Goal: Find specific page/section: Find specific page/section

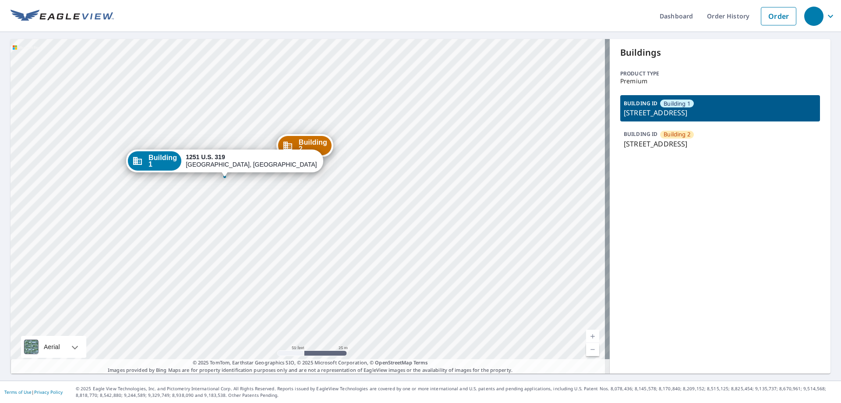
drag, startPoint x: 274, startPoint y: 166, endPoint x: 293, endPoint y: 195, distance: 34.5
click at [293, 195] on div "Building 2 [STREET_ADDRESS][GEOGRAPHIC_DATA] 1 [STREET_ADDRESS]" at bounding box center [310, 206] width 599 height 334
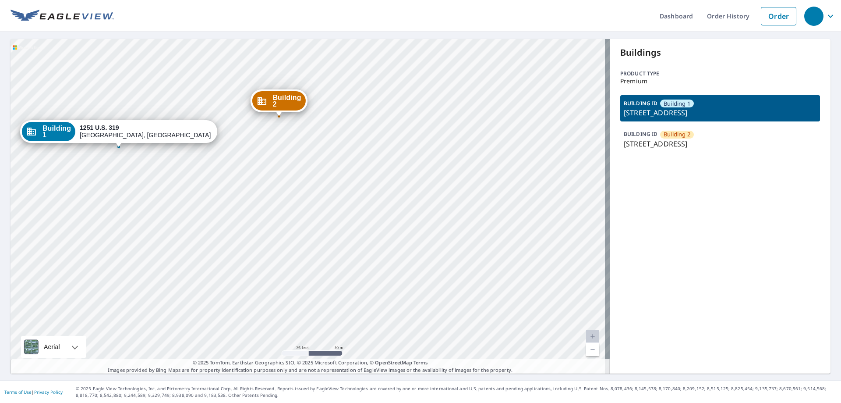
drag, startPoint x: 377, startPoint y: 188, endPoint x: 402, endPoint y: 184, distance: 25.3
click at [402, 184] on div "Building 2 [STREET_ADDRESS][GEOGRAPHIC_DATA] 1 [STREET_ADDRESS]" at bounding box center [310, 206] width 599 height 334
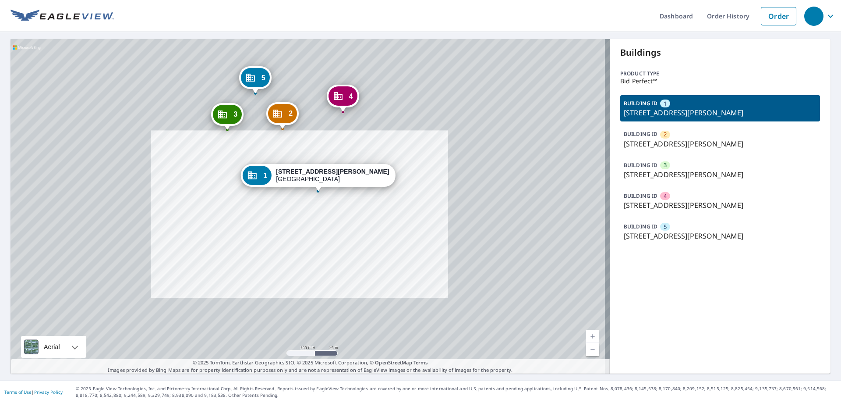
drag, startPoint x: 265, startPoint y: 195, endPoint x: 261, endPoint y: 222, distance: 27.0
click at [261, 222] on div "2 [STREET_ADDRESS][PERSON_NAME] 3 [STREET_ADDRESS][PERSON_NAME] 4 [STREET_ADDRE…" at bounding box center [310, 206] width 599 height 334
